Goal: Transaction & Acquisition: Purchase product/service

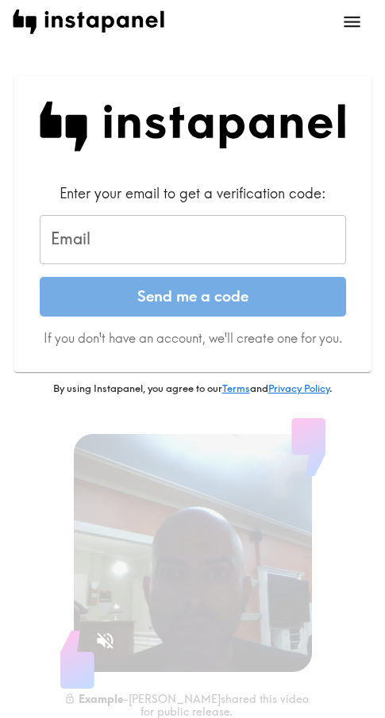
click at [127, 229] on input "Email" at bounding box center [193, 239] width 306 height 49
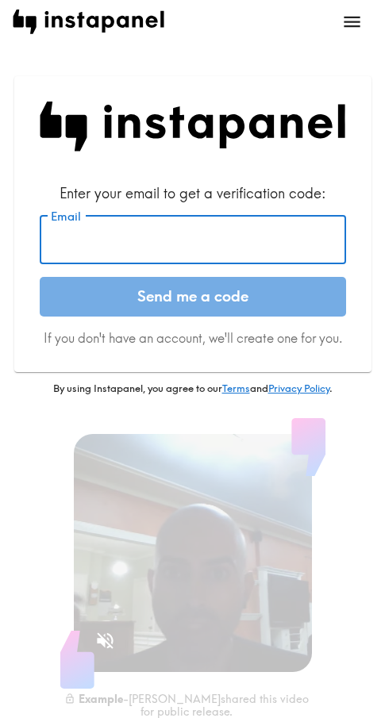
paste input "[EMAIL_ADDRESS][DOMAIN_NAME]"
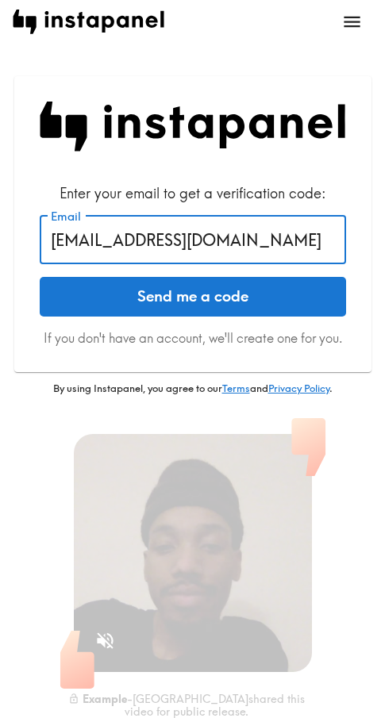
type input "[EMAIL_ADDRESS][DOMAIN_NAME]"
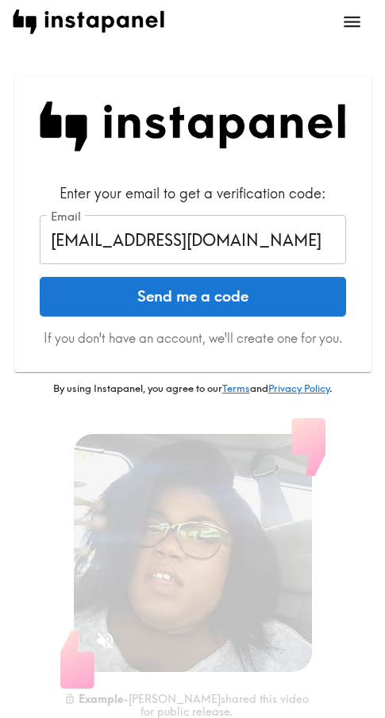
click at [227, 292] on button "Send me a code" at bounding box center [193, 297] width 306 height 40
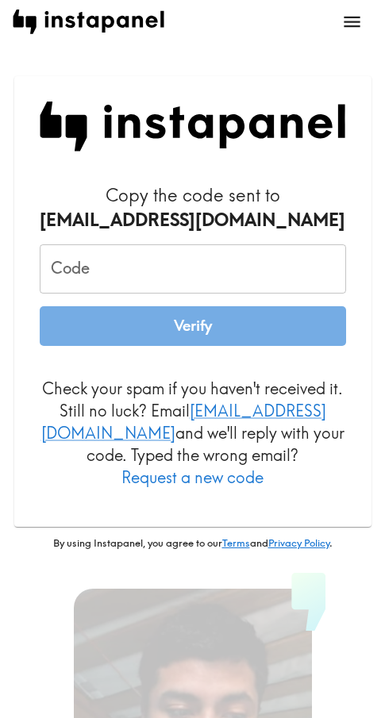
click at [236, 270] on input "Code" at bounding box center [193, 268] width 306 height 49
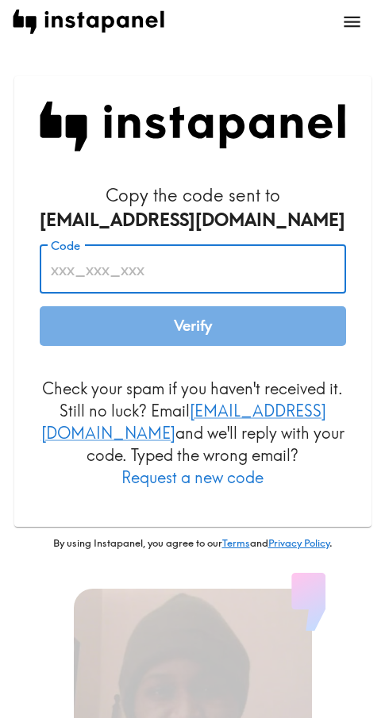
paste input "JNL_T3K_3K8"
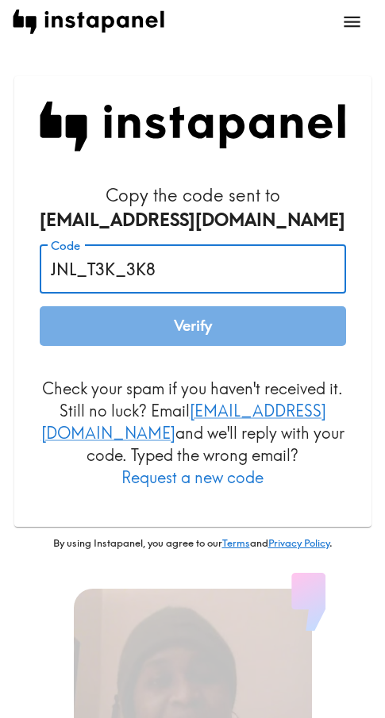
type input "JNL_T3K_3K8"
click at [313, 201] on h6 "Copy the code sent to [EMAIL_ADDRESS][DOMAIN_NAME]" at bounding box center [193, 207] width 306 height 49
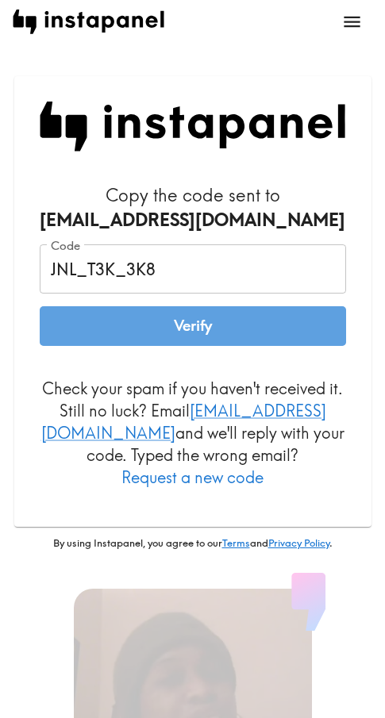
click at [246, 317] on button "Verify" at bounding box center [193, 326] width 306 height 40
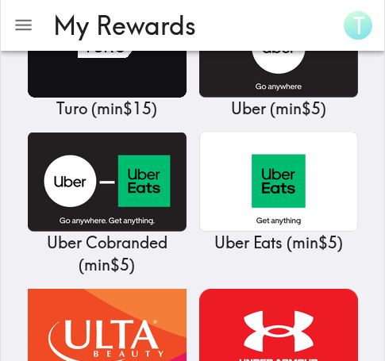
scroll to position [19057, 0]
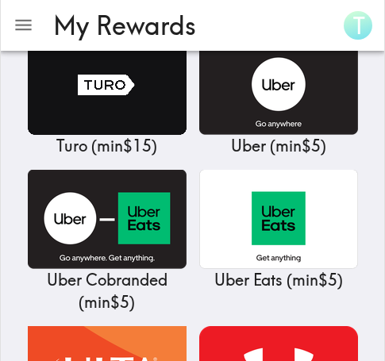
drag, startPoint x: 284, startPoint y: 199, endPoint x: 366, endPoint y: 209, distance: 82.3
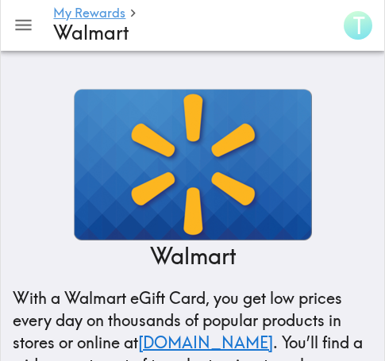
scroll to position [337, 0]
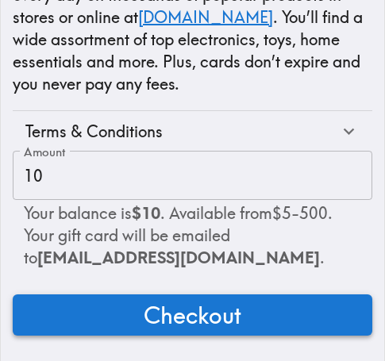
click at [227, 304] on span "Checkout" at bounding box center [193, 315] width 98 height 32
